Goal: Task Accomplishment & Management: Manage account settings

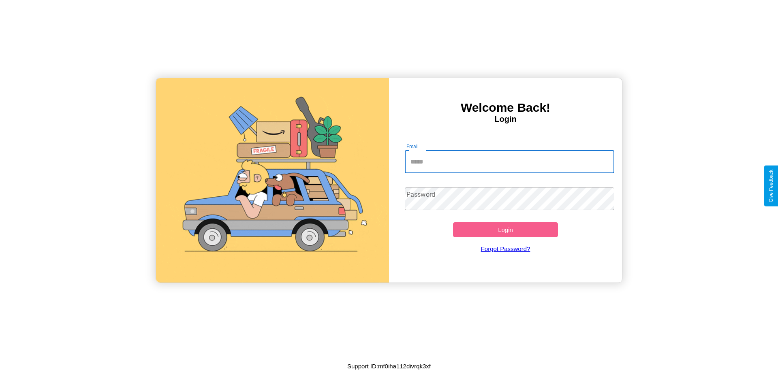
click at [509, 162] on input "Email" at bounding box center [510, 162] width 210 height 23
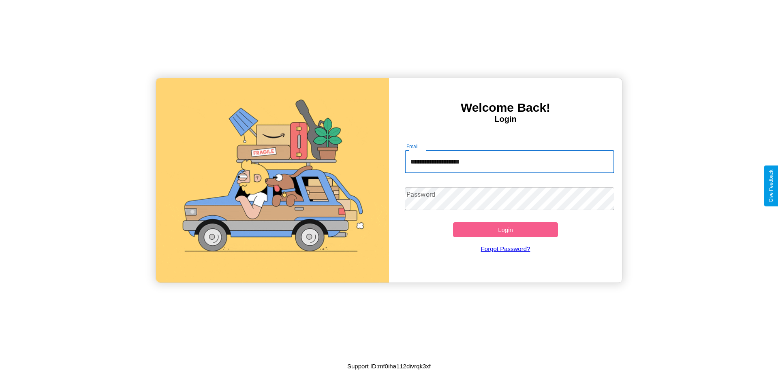
type input "**********"
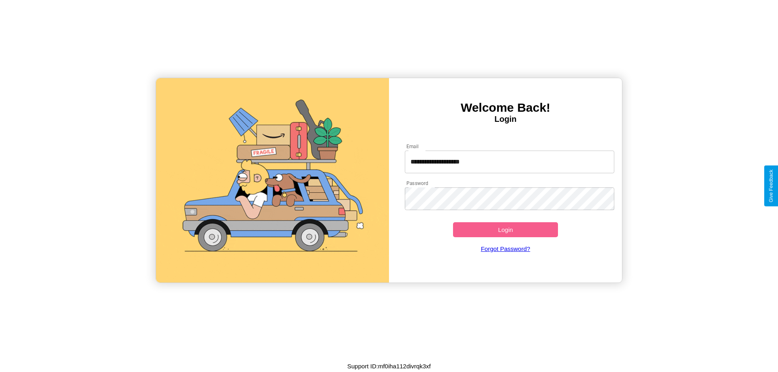
click at [505, 230] on button "Login" at bounding box center [505, 229] width 105 height 15
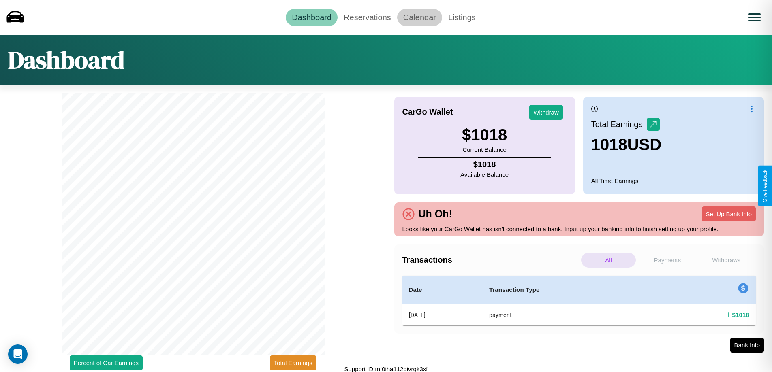
click at [419, 17] on link "Calendar" at bounding box center [419, 17] width 45 height 17
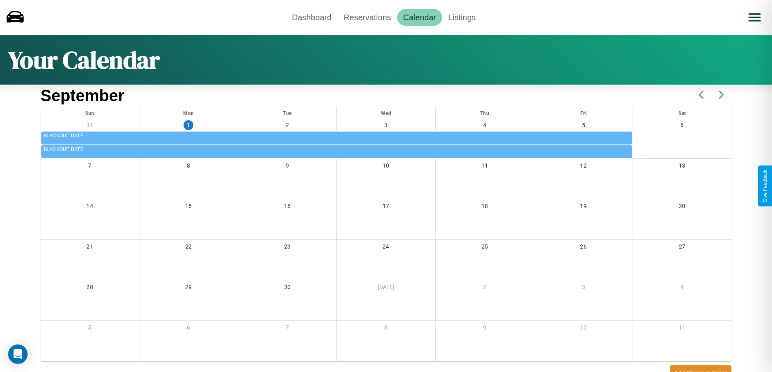
click at [721, 95] on icon at bounding box center [721, 95] width 20 height 20
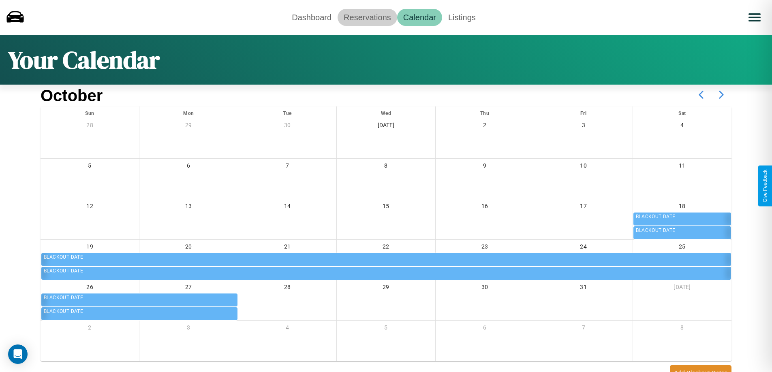
click at [367, 17] on link "Reservations" at bounding box center [368, 17] width 60 height 17
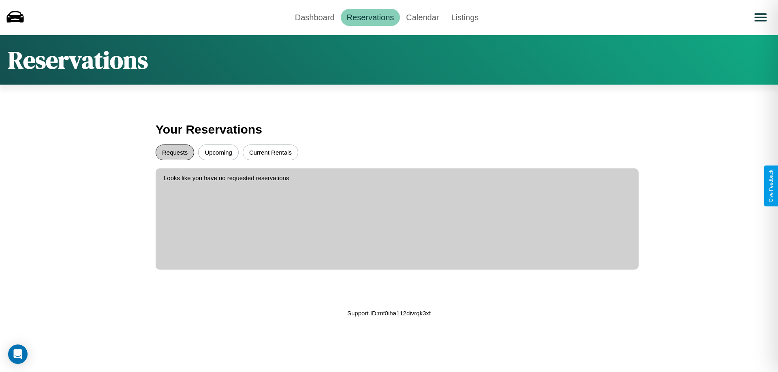
click at [175, 152] on button "Requests" at bounding box center [175, 153] width 38 height 16
click at [270, 152] on button "Current Rentals" at bounding box center [271, 153] width 56 height 16
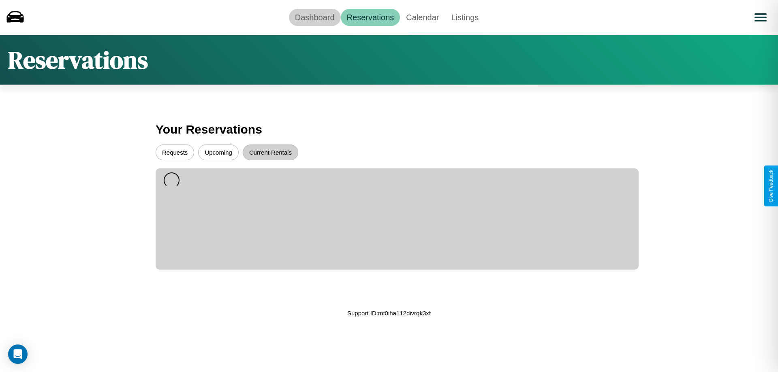
click at [314, 17] on link "Dashboard" at bounding box center [315, 17] width 52 height 17
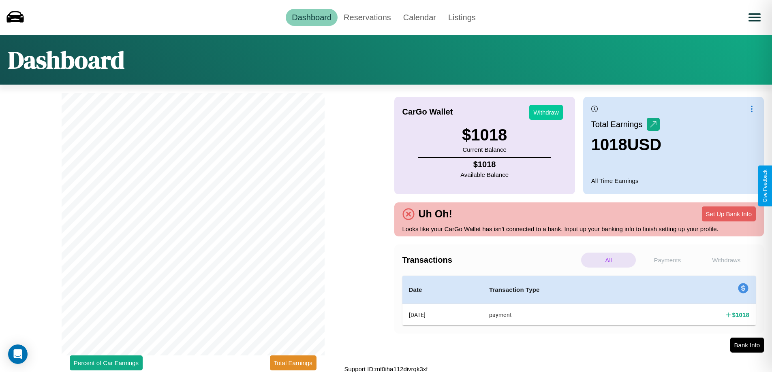
click at [546, 112] on button "Withdraw" at bounding box center [546, 112] width 34 height 15
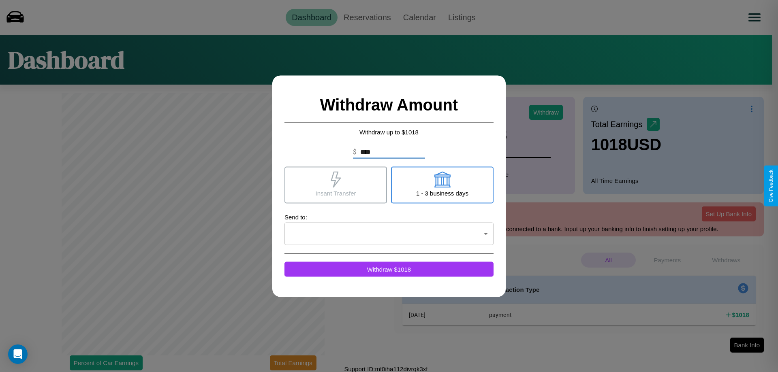
click at [336, 185] on icon at bounding box center [336, 179] width 10 height 16
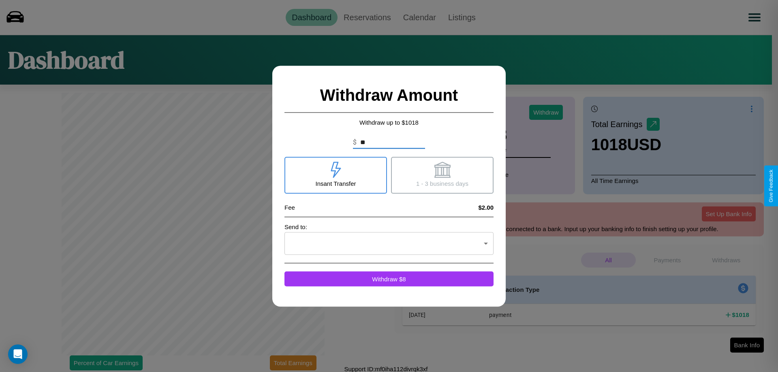
type input "*"
type input "***"
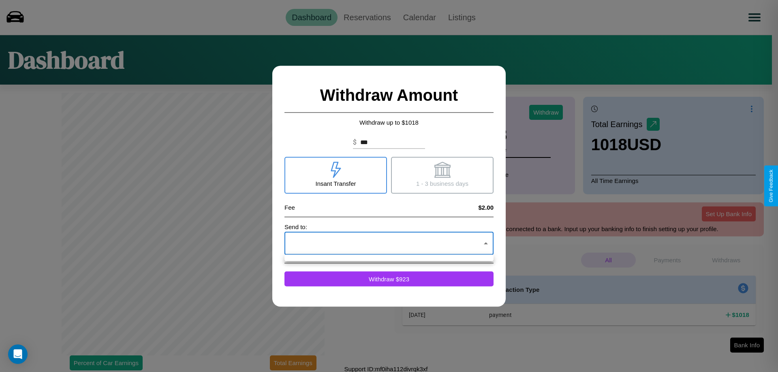
click at [389, 244] on div at bounding box center [389, 186] width 778 height 372
